Goal: Task Accomplishment & Management: Use online tool/utility

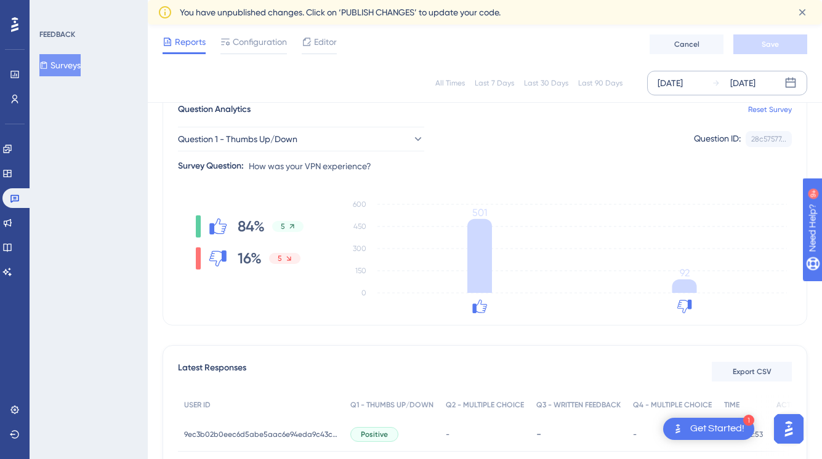
click at [755, 79] on div "[DATE]" at bounding box center [742, 83] width 25 height 15
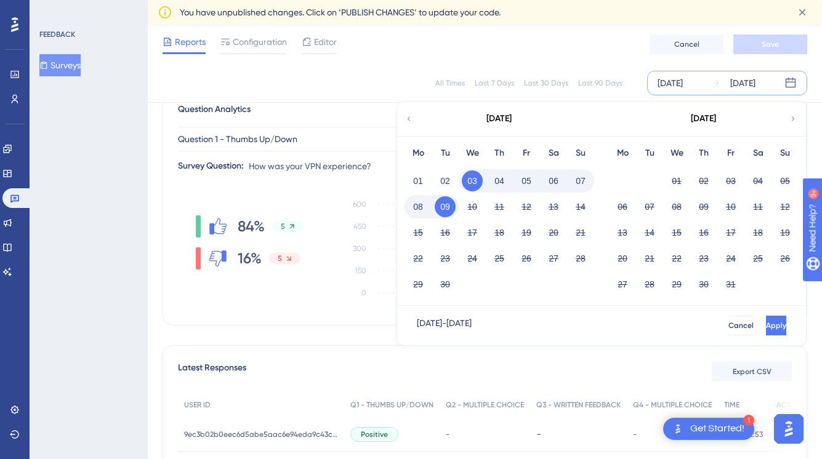
click at [405, 112] on div "[DATE]" at bounding box center [498, 119] width 203 height 34
click at [406, 119] on icon at bounding box center [408, 118] width 9 height 11
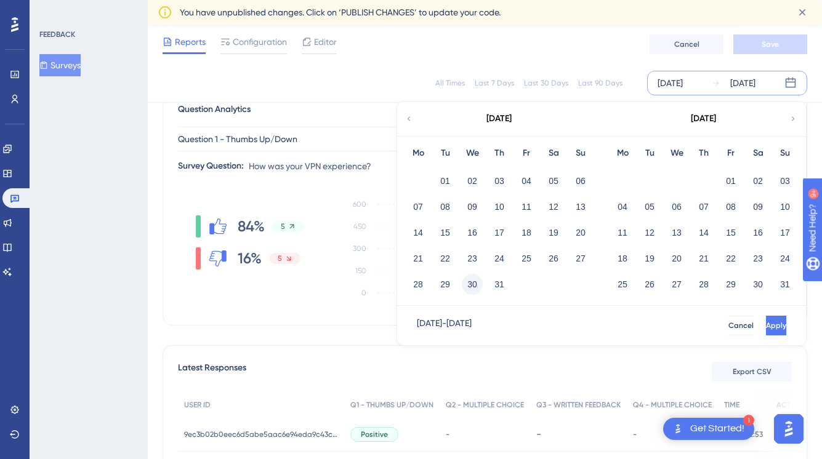
click at [473, 282] on button "30" at bounding box center [472, 284] width 21 height 21
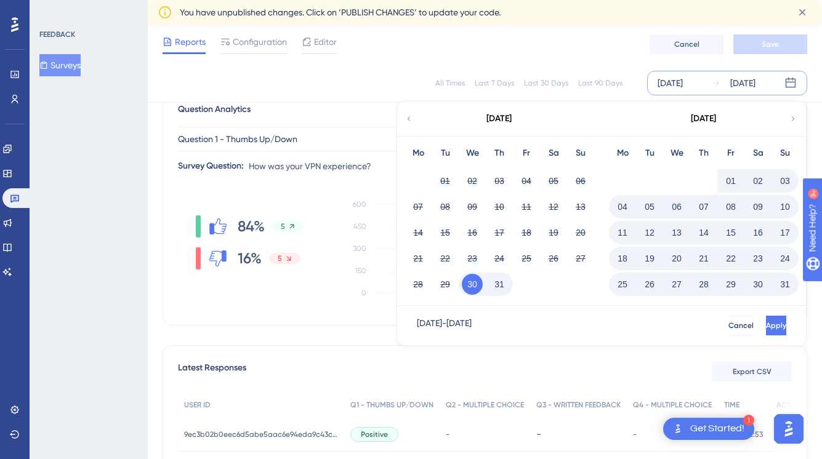
click at [758, 182] on button "02" at bounding box center [757, 181] width 21 height 21
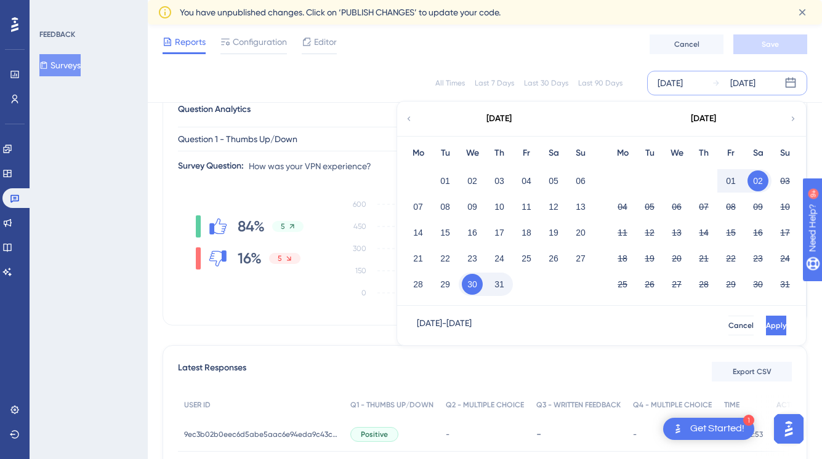
click at [464, 287] on button "30" at bounding box center [472, 284] width 21 height 21
click at [677, 281] on button "27" at bounding box center [676, 284] width 21 height 21
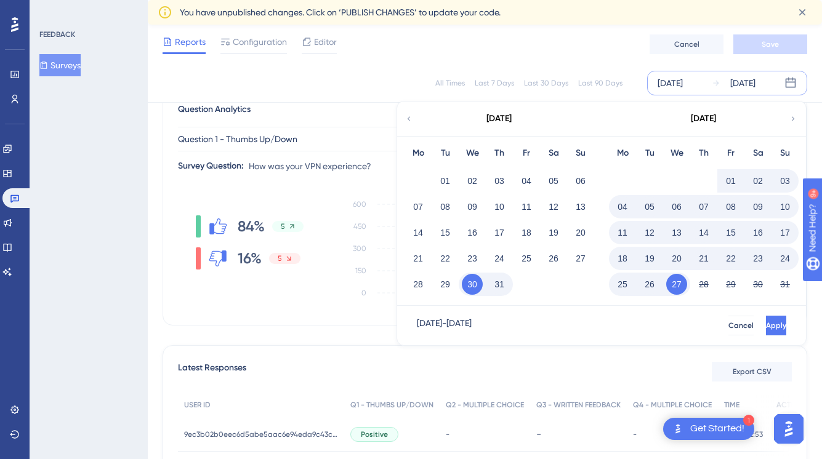
click at [793, 120] on icon at bounding box center [793, 118] width 9 height 11
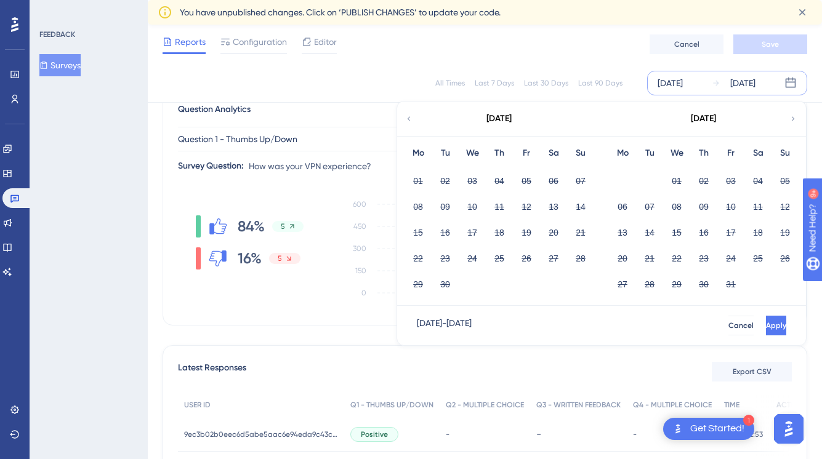
click at [412, 120] on icon at bounding box center [408, 118] width 9 height 11
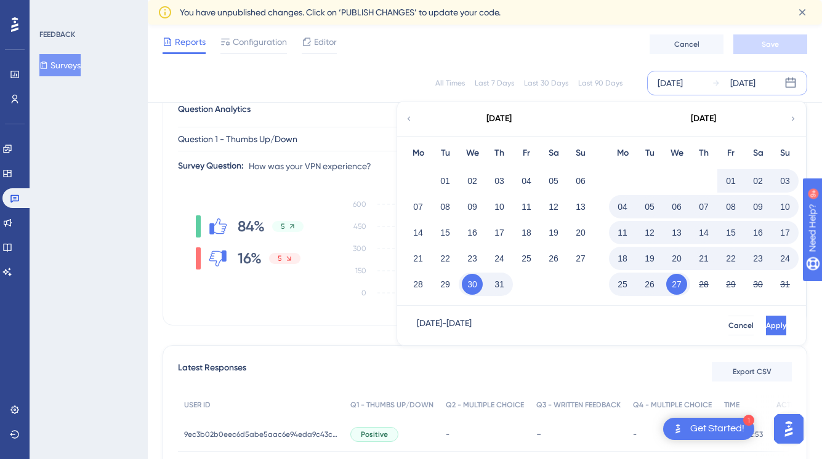
click at [681, 289] on button "27" at bounding box center [676, 284] width 21 height 21
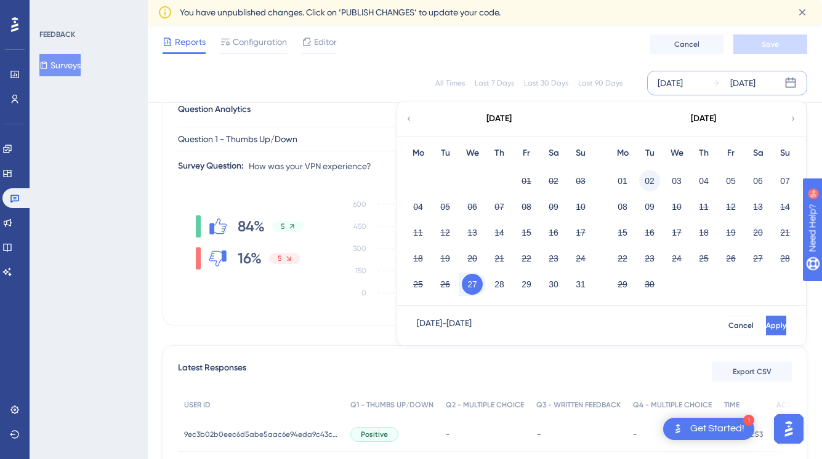
click at [652, 179] on button "02" at bounding box center [649, 181] width 21 height 21
click at [766, 328] on span "Apply" at bounding box center [776, 326] width 20 height 10
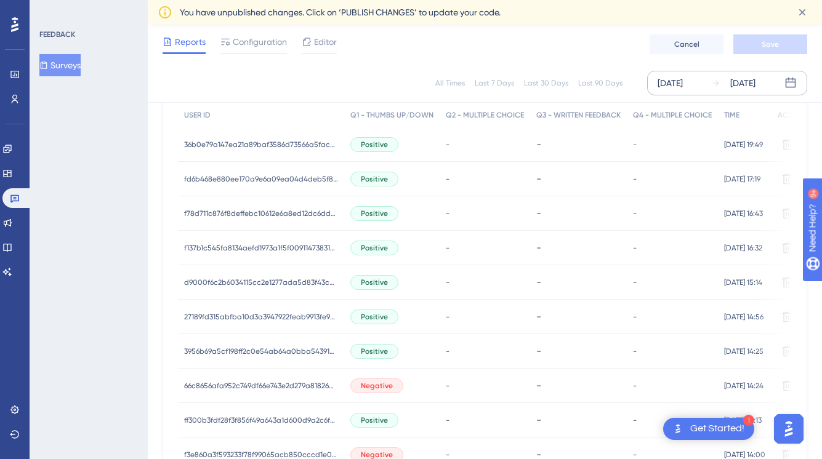
scroll to position [310, 0]
